Goal: Information Seeking & Learning: Check status

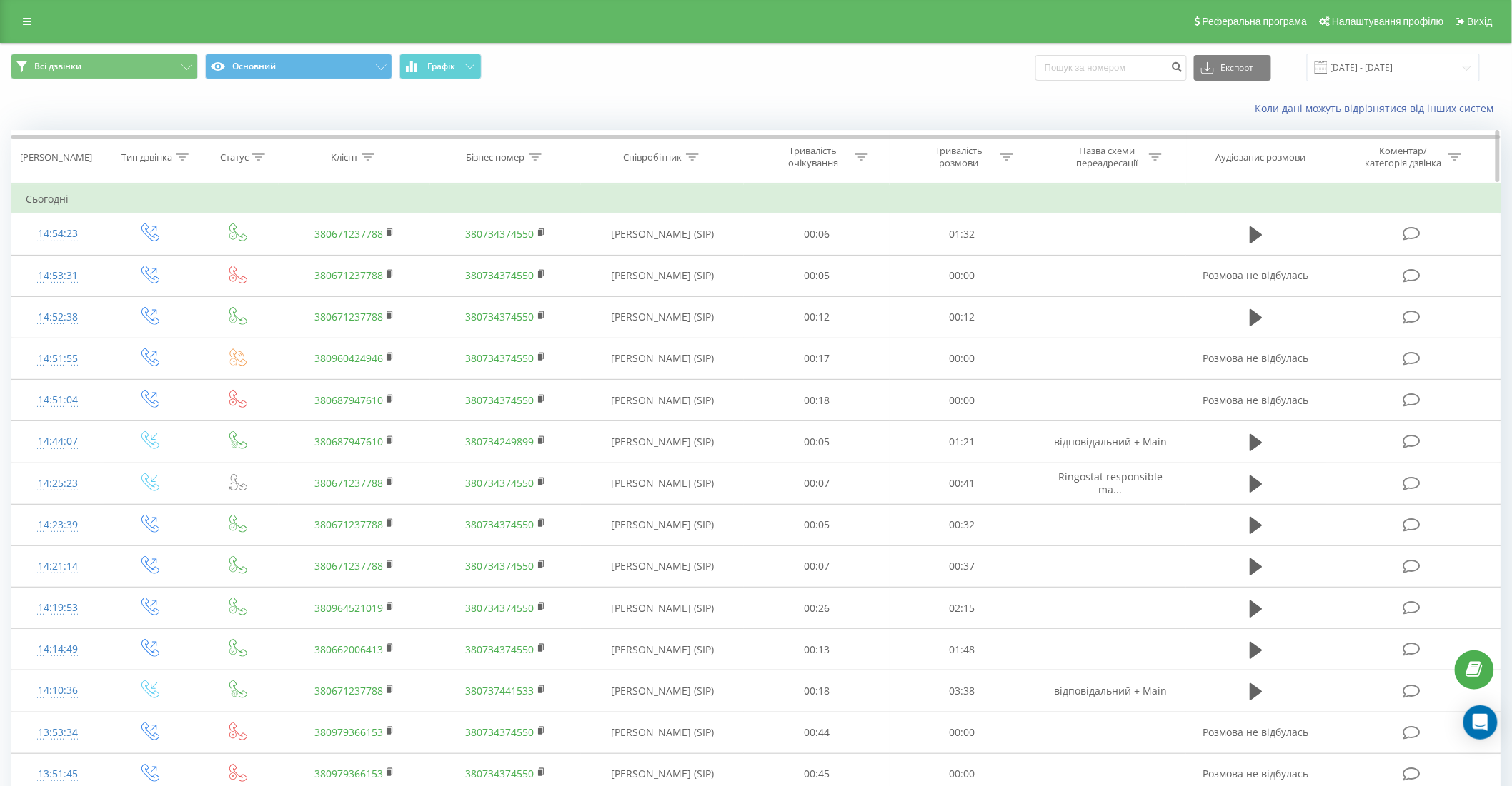
click at [372, 159] on icon at bounding box center [368, 157] width 12 height 7
click at [362, 256] on input "text" at bounding box center [354, 260] width 126 height 25
paste input "38 (044) 356-06-62"
type input "380443560662"
click button "OK" at bounding box center [385, 288] width 61 height 18
